Goal: Register for event/course

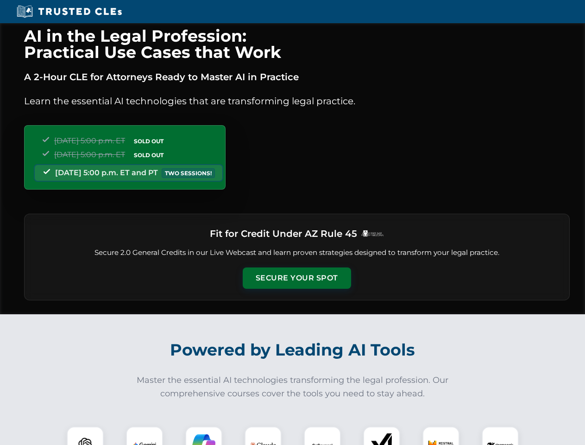
click at [297, 278] on button "Secure Your Spot" at bounding box center [297, 277] width 108 height 21
click at [85, 436] on img at bounding box center [85, 445] width 27 height 27
